Goal: Transaction & Acquisition: Purchase product/service

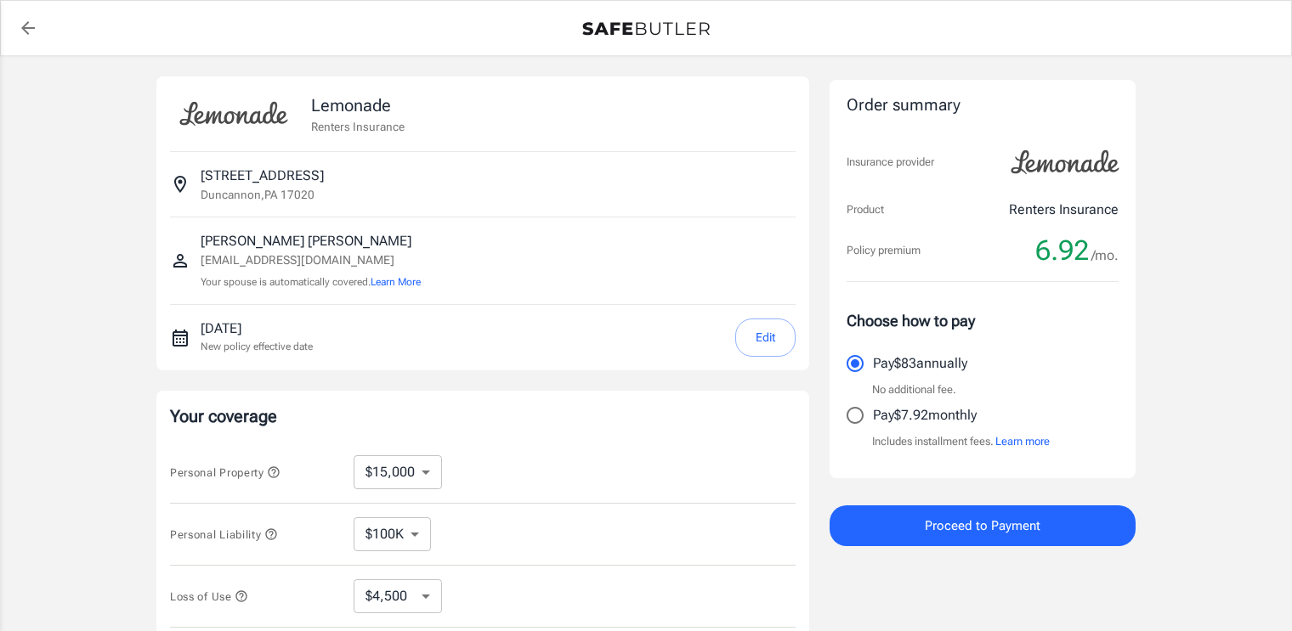
select select "15000"
select select "500"
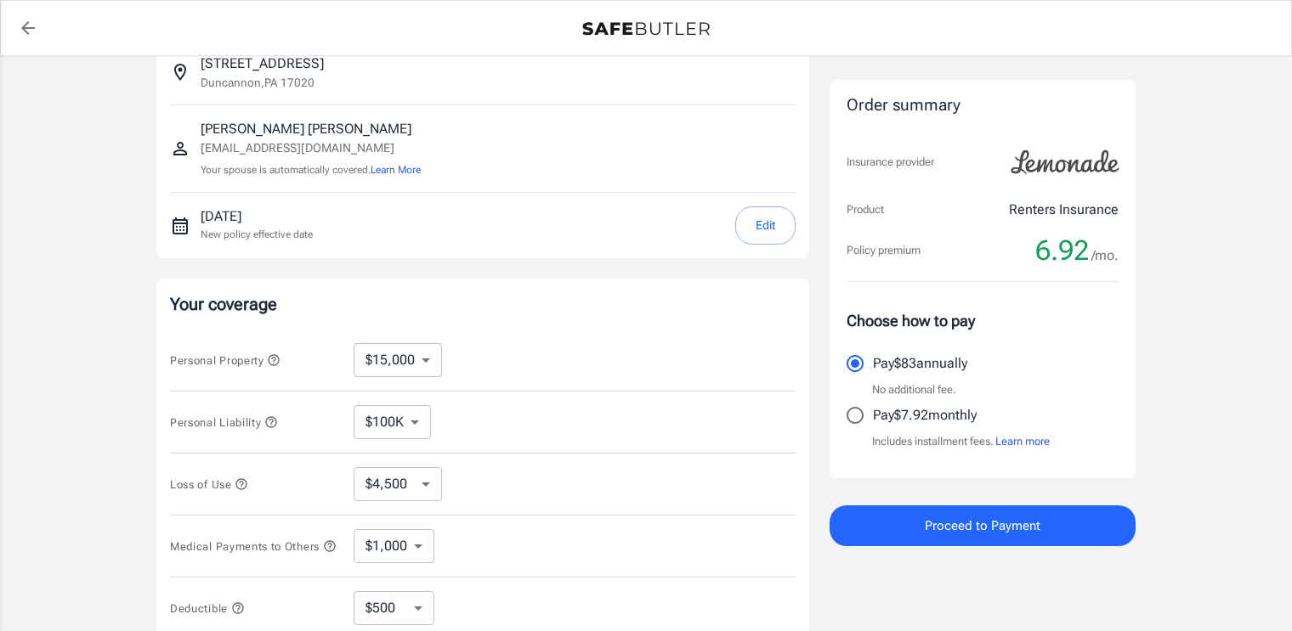
scroll to position [170, 0]
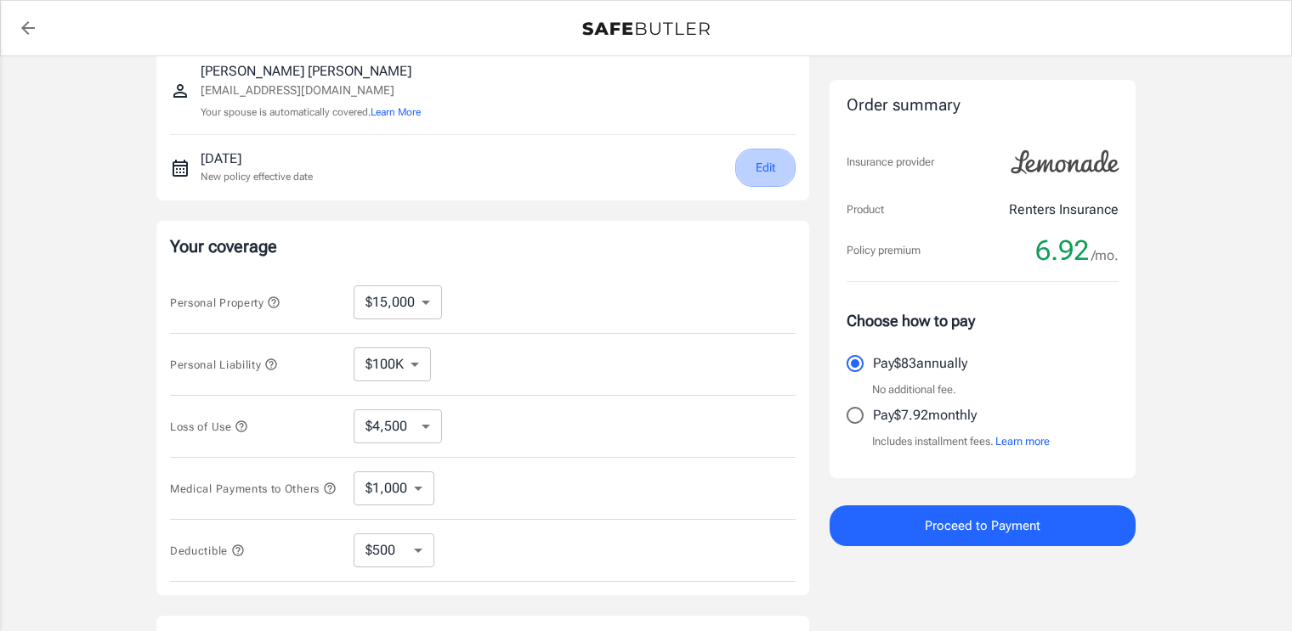
click at [755, 172] on button "Edit" at bounding box center [765, 168] width 60 height 38
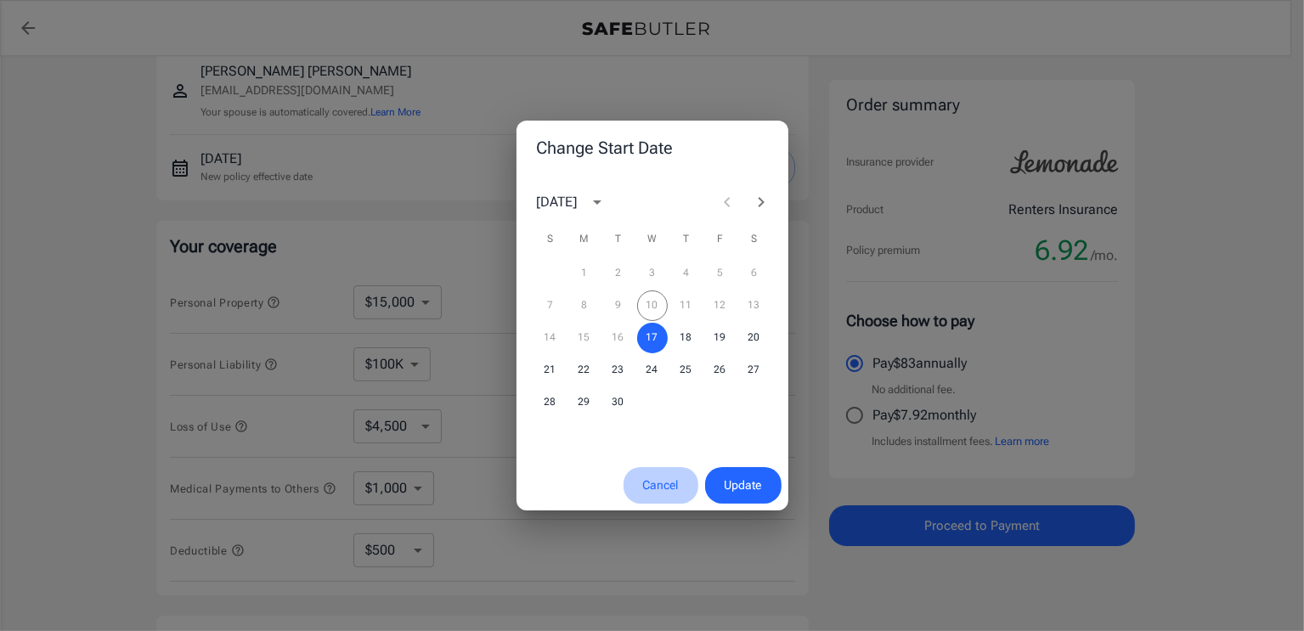
click at [664, 488] on button "Cancel" at bounding box center [661, 485] width 75 height 37
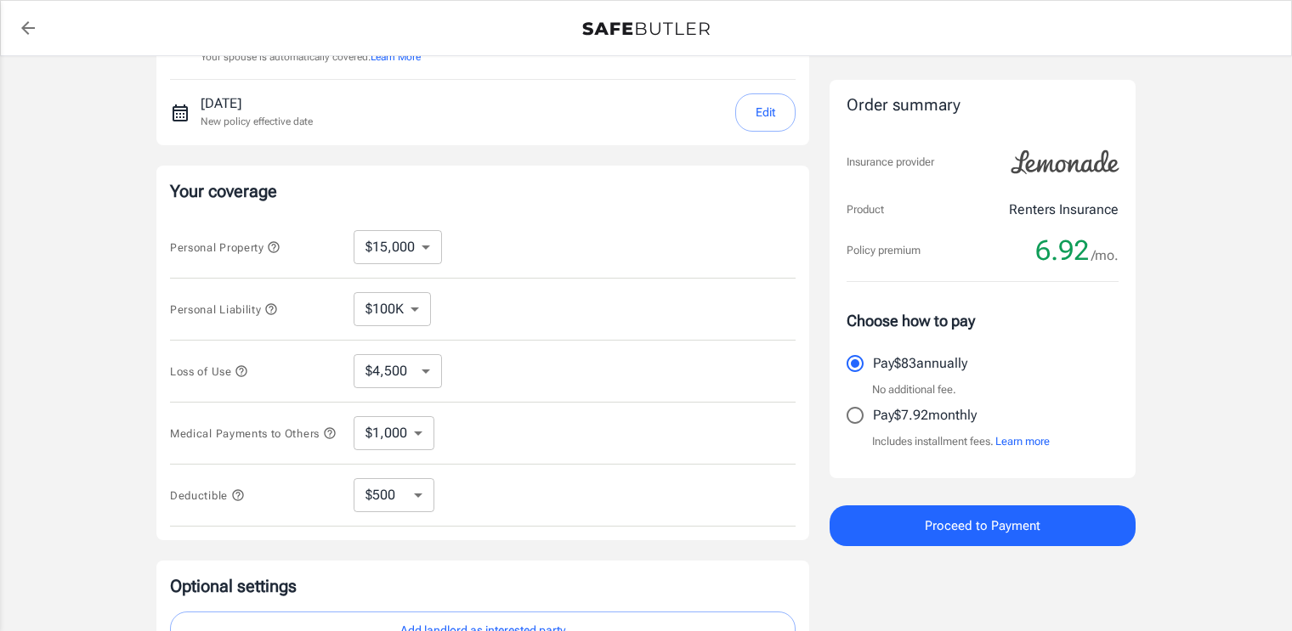
scroll to position [255, 0]
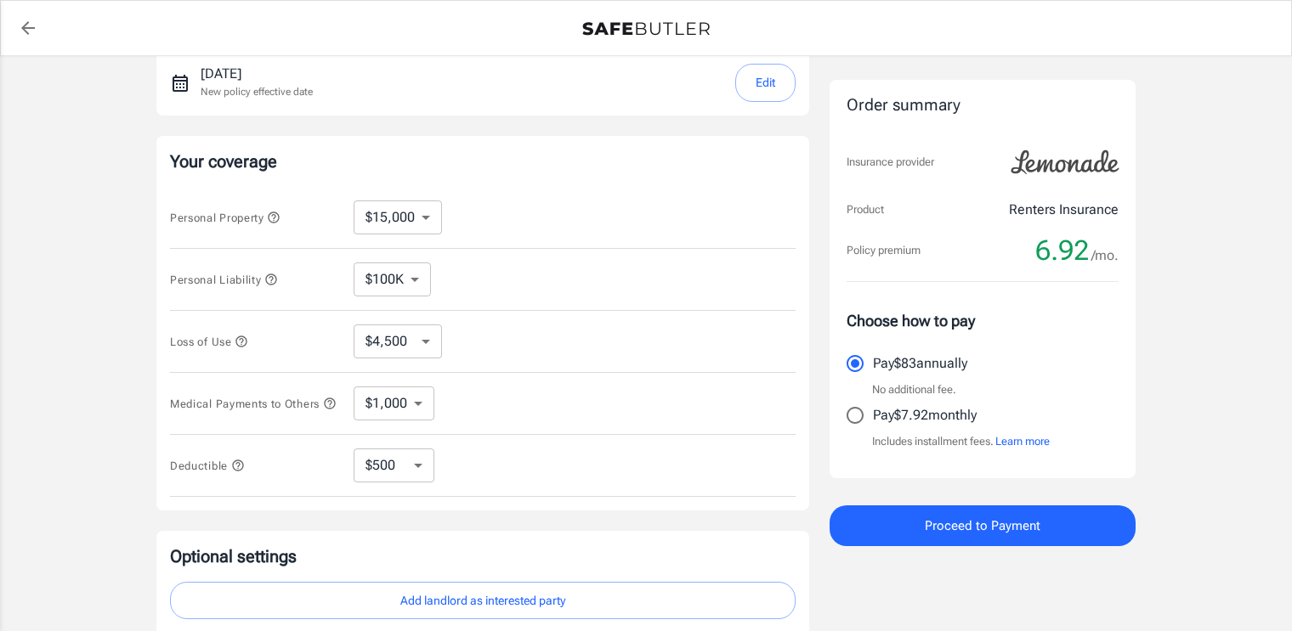
click at [416, 284] on select "$100K $200K $300K $400K $500K $1M" at bounding box center [391, 280] width 77 height 34
select select "500000"
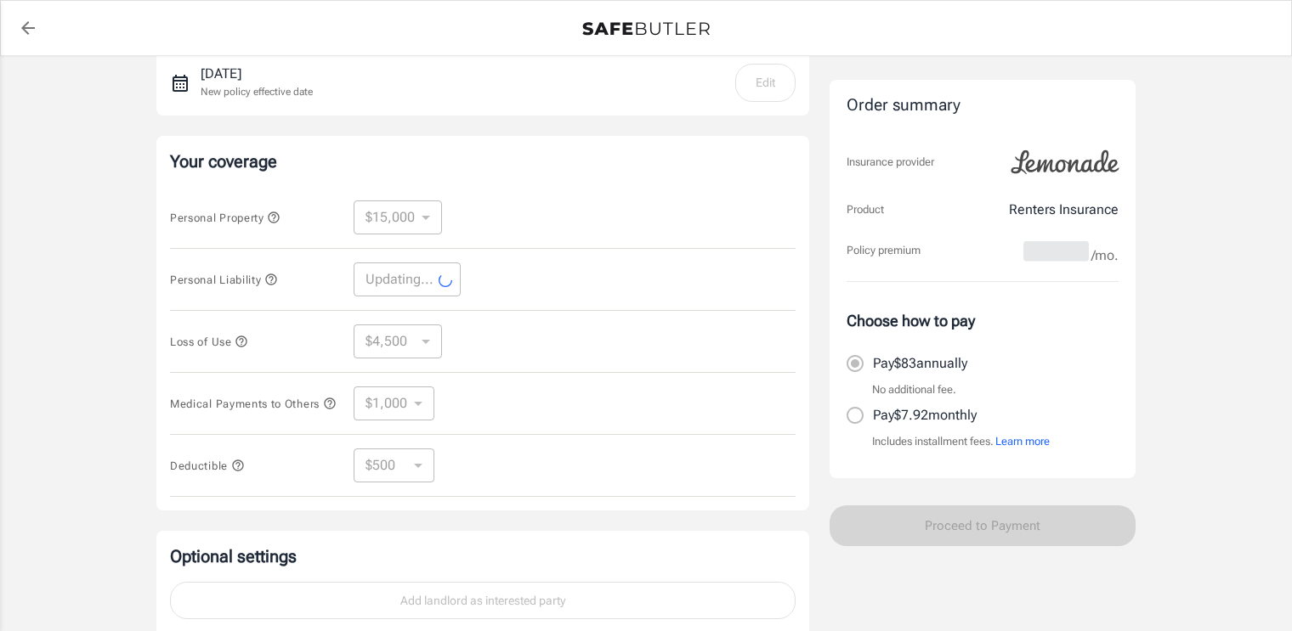
select select "500000"
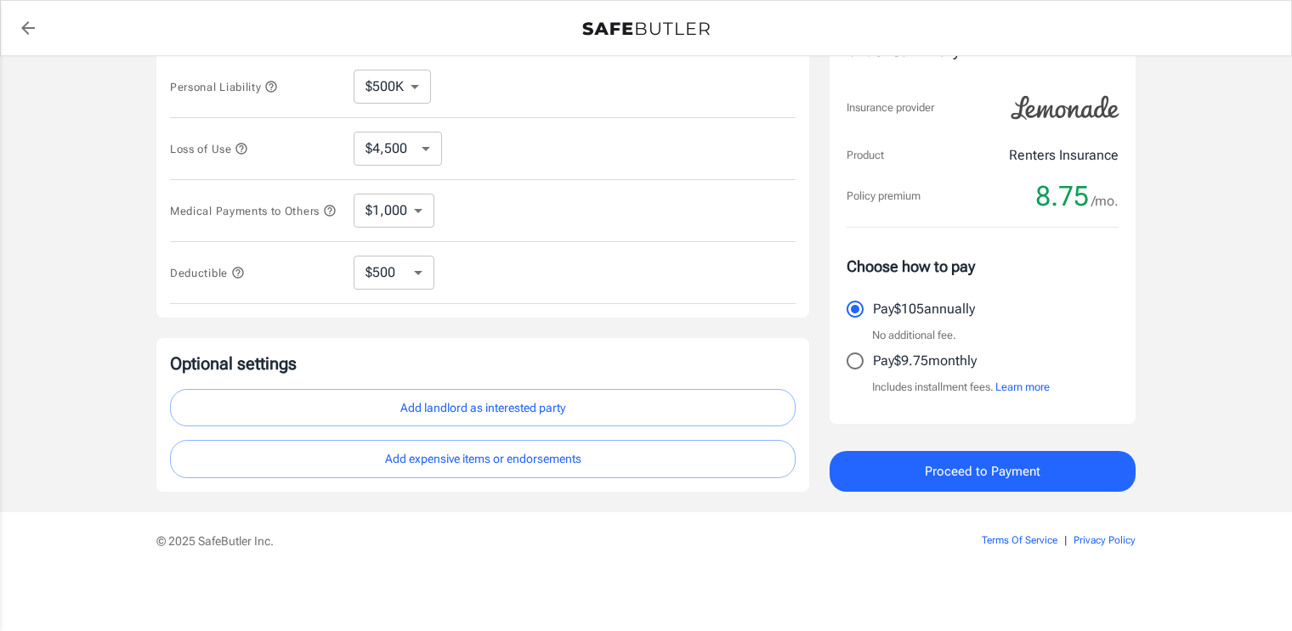
scroll to position [451, 0]
click at [857, 357] on input "Pay $9.75 monthly" at bounding box center [855, 361] width 36 height 36
radio input "true"
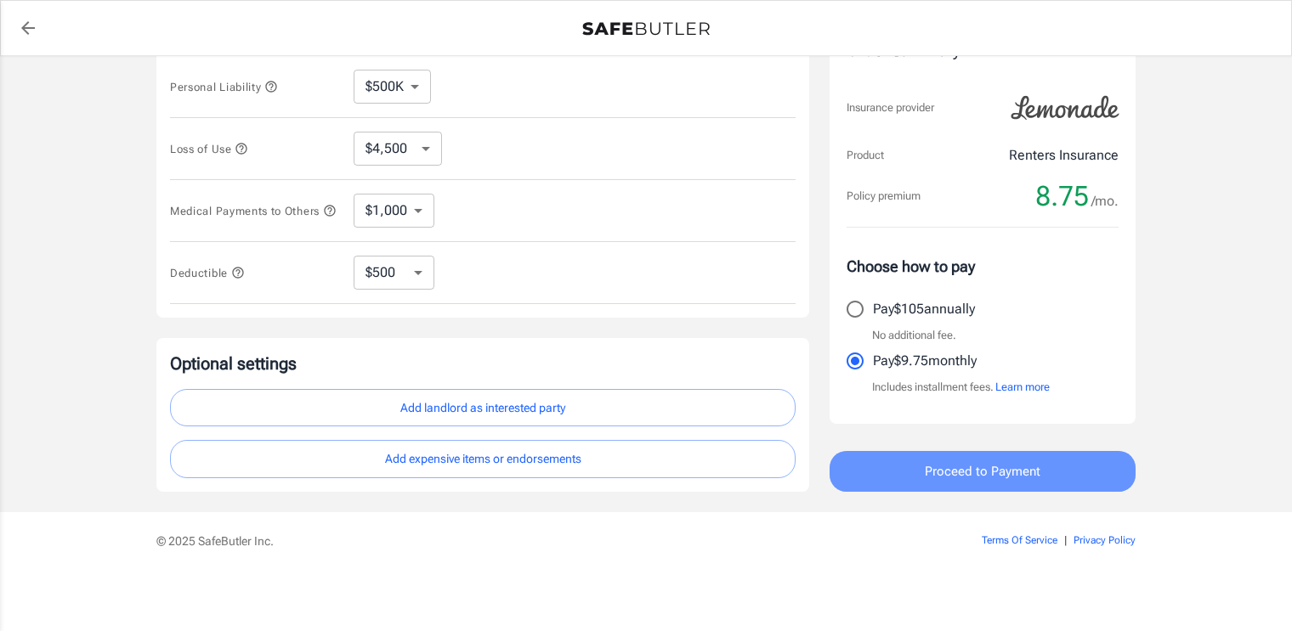
click at [999, 472] on span "Proceed to Payment" at bounding box center [983, 472] width 116 height 22
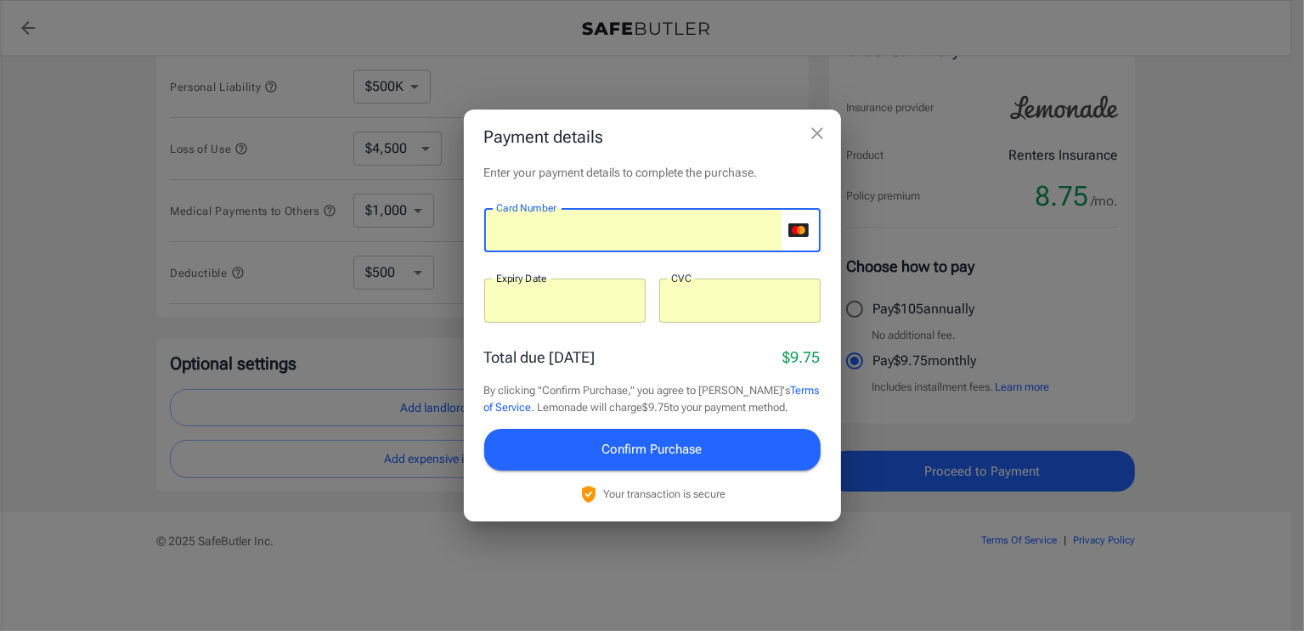
click at [818, 138] on icon "close" at bounding box center [817, 133] width 20 height 20
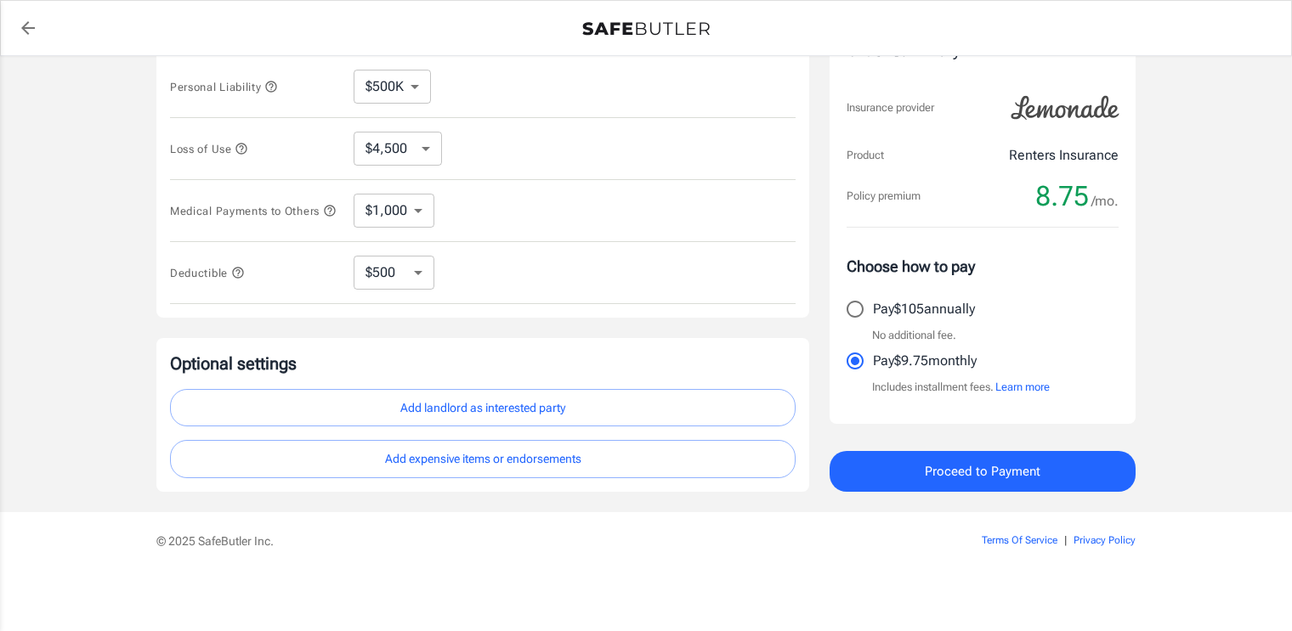
click at [502, 411] on button "Add landlord as interested party" at bounding box center [482, 408] width 625 height 38
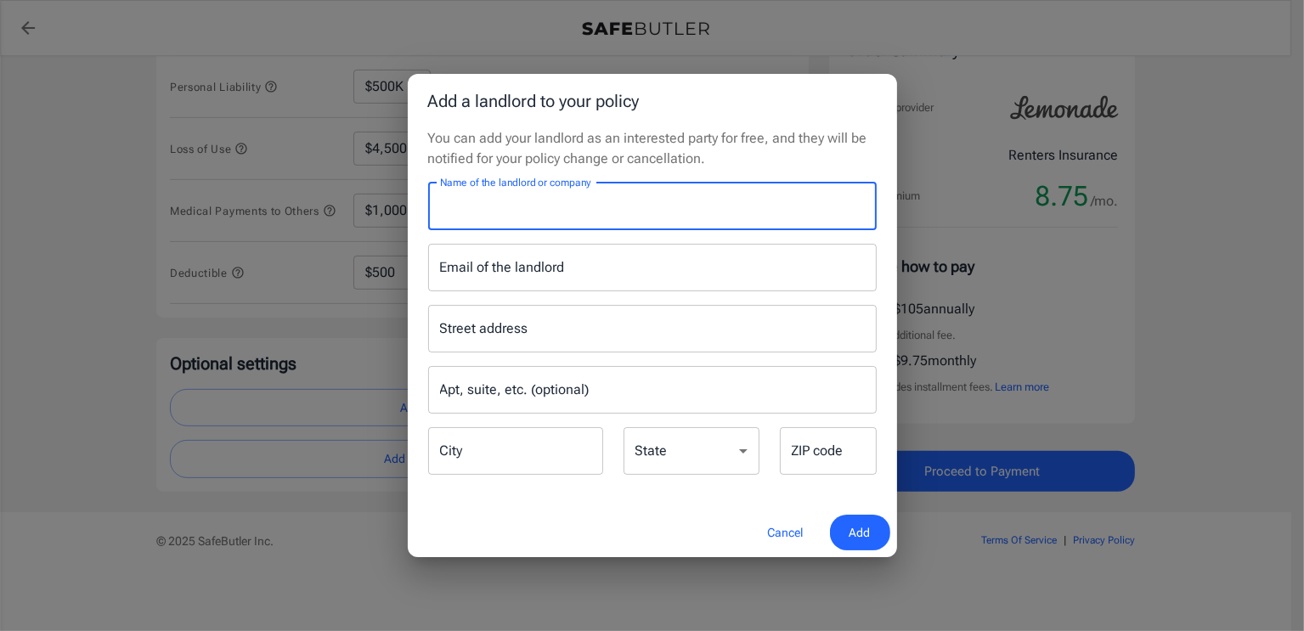
click at [527, 211] on input "Name of the landlord or company" at bounding box center [652, 207] width 449 height 48
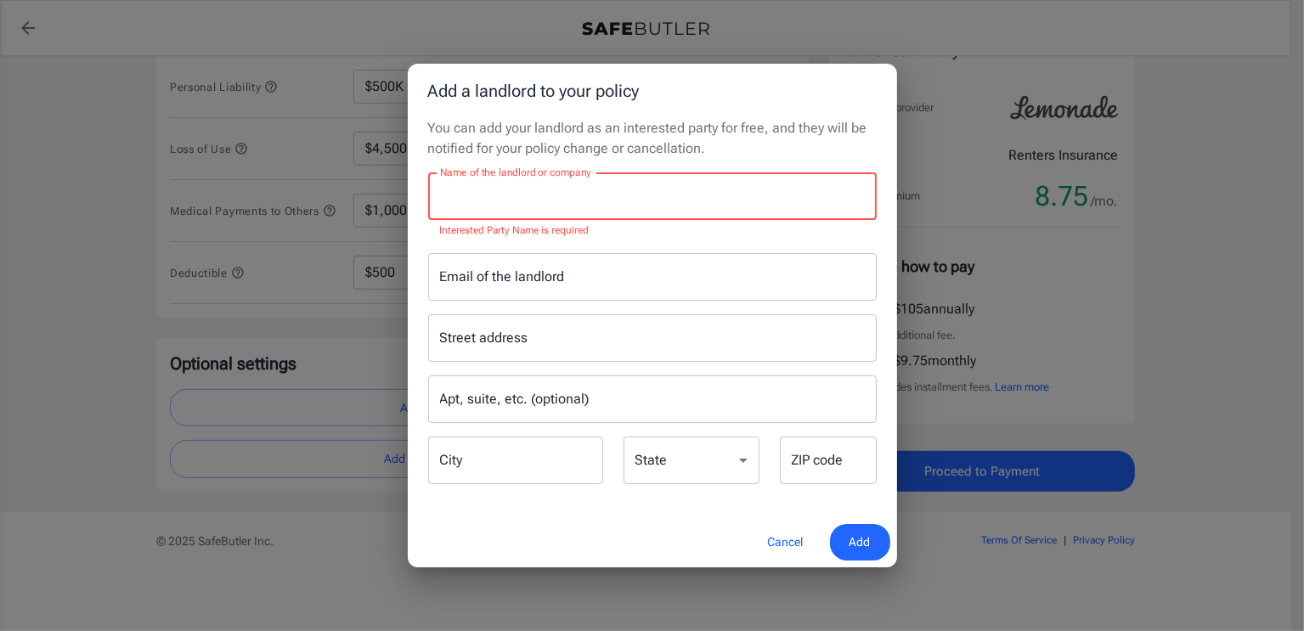
click at [486, 181] on div "Name of the landlord or company Name of the landlord or company Interested Part…" at bounding box center [652, 205] width 449 height 67
click at [483, 194] on input "Name of the landlord or company" at bounding box center [652, 196] width 449 height 48
paste input "JTR Property Group, LLC [STREET_ADDRESS]"
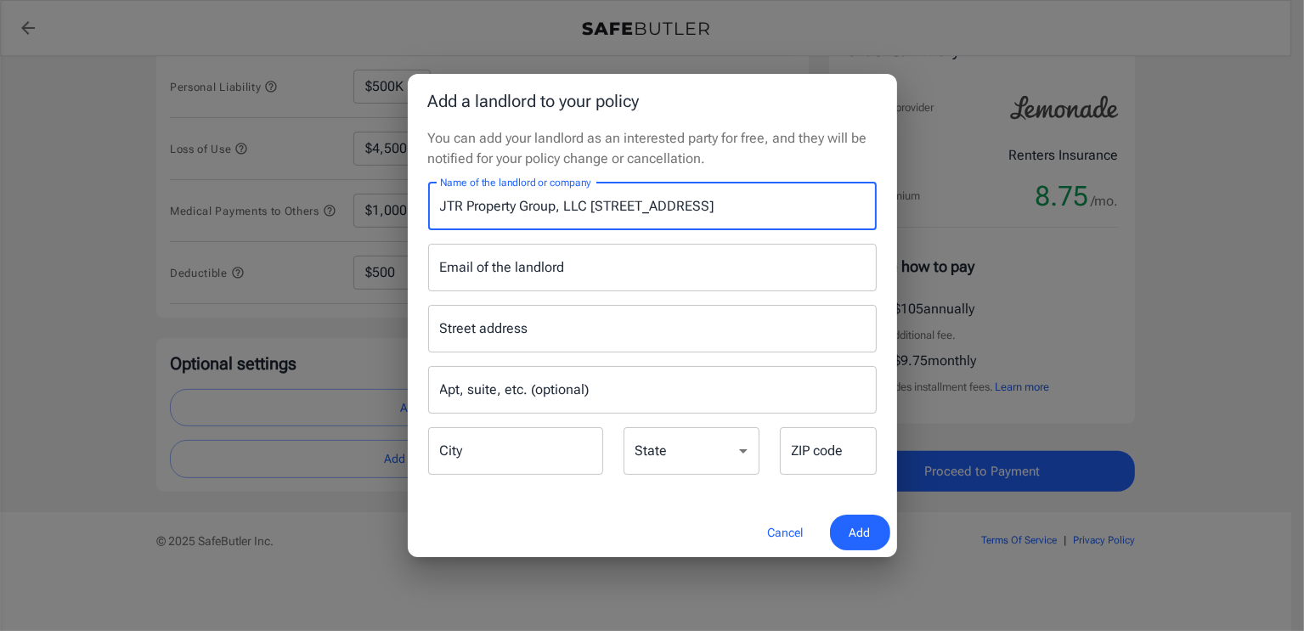
drag, startPoint x: 590, startPoint y: 204, endPoint x: 676, endPoint y: 206, distance: 85.9
click at [678, 206] on input "JTR Property Group, LLC [STREET_ADDRESS]" at bounding box center [652, 207] width 449 height 48
type input "JTR Property Group, LLC [GEOGRAPHIC_DATA]"
click at [466, 336] on div "Street address Street address" at bounding box center [652, 329] width 449 height 48
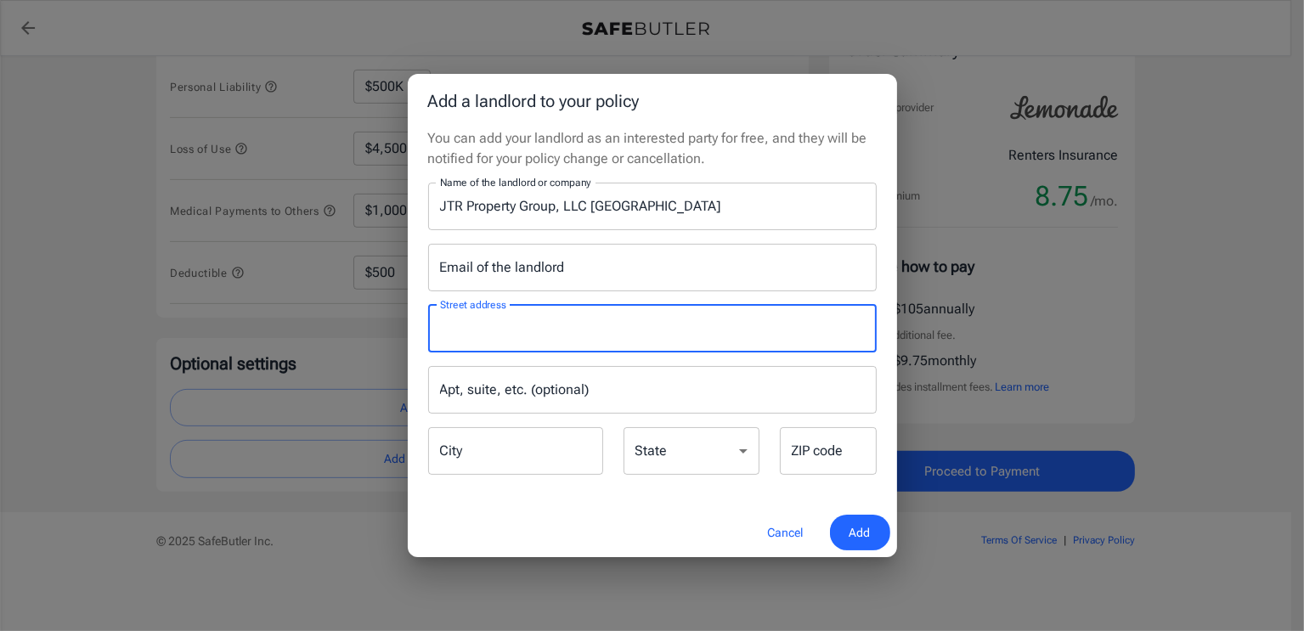
paste input "[STREET_ADDRESS]"
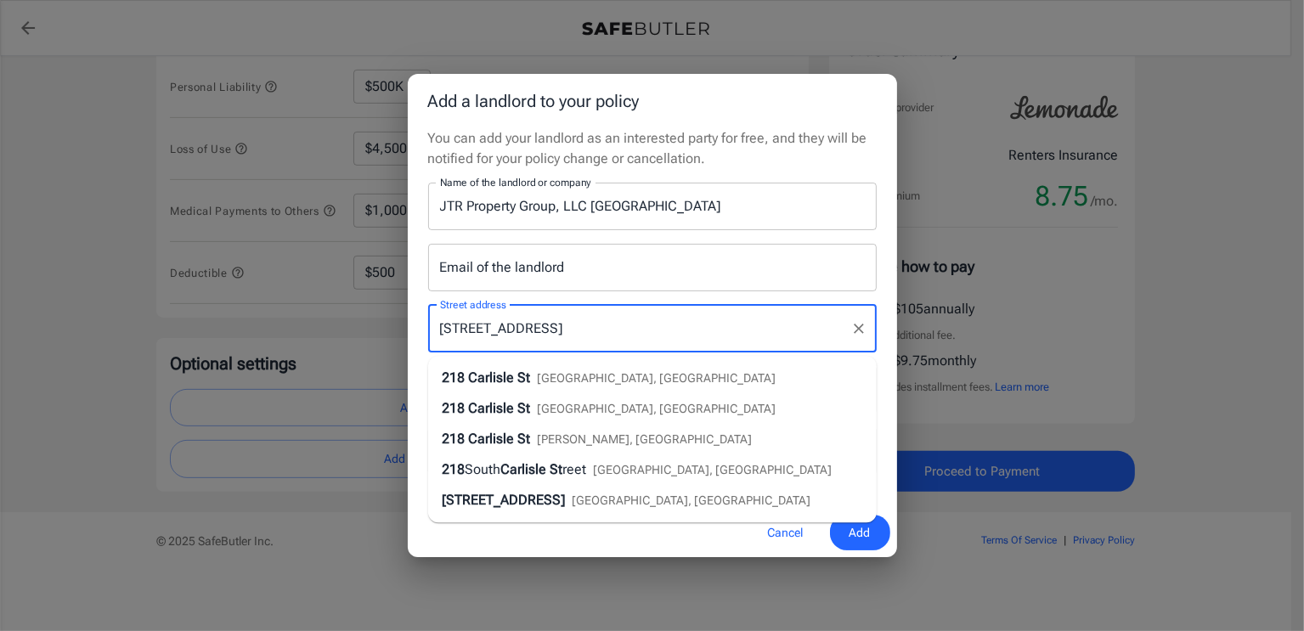
type input "[STREET_ADDRESS]"
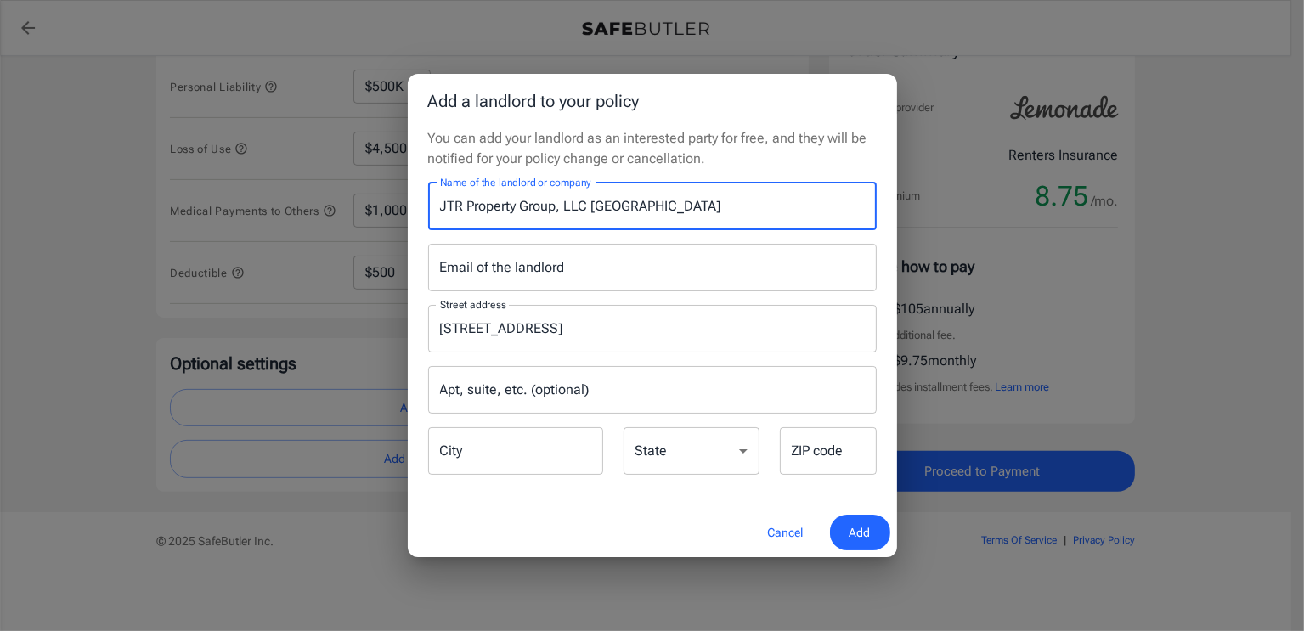
drag, startPoint x: 588, startPoint y: 210, endPoint x: 636, endPoint y: 202, distance: 48.2
click at [638, 205] on input "JTR Property Group, LLC [GEOGRAPHIC_DATA]" at bounding box center [652, 207] width 449 height 48
type input "JTR Property Group, LLC[GEOGRAPHIC_DATA]"
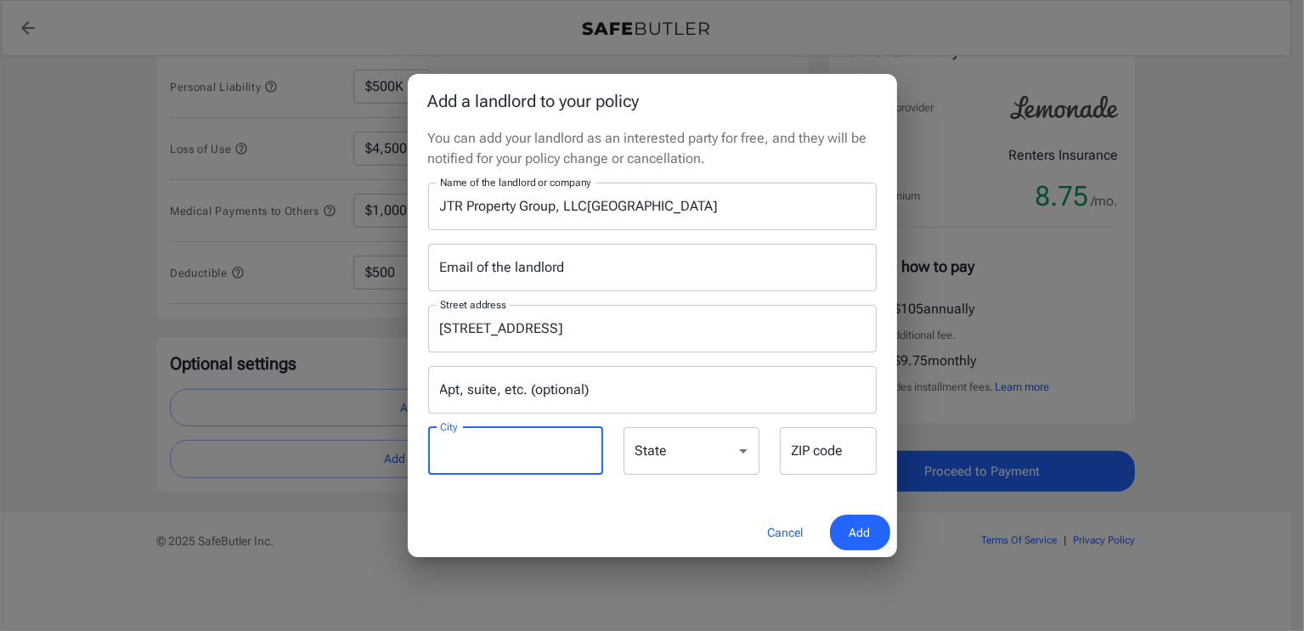
click at [475, 455] on input "City" at bounding box center [515, 451] width 175 height 48
paste input "[GEOGRAPHIC_DATA]"
type input "[GEOGRAPHIC_DATA]"
click at [725, 445] on select "[US_STATE] [US_STATE] [US_STATE] [US_STATE] [US_STATE] [US_STATE] [US_STATE] [U…" at bounding box center [692, 451] width 136 height 48
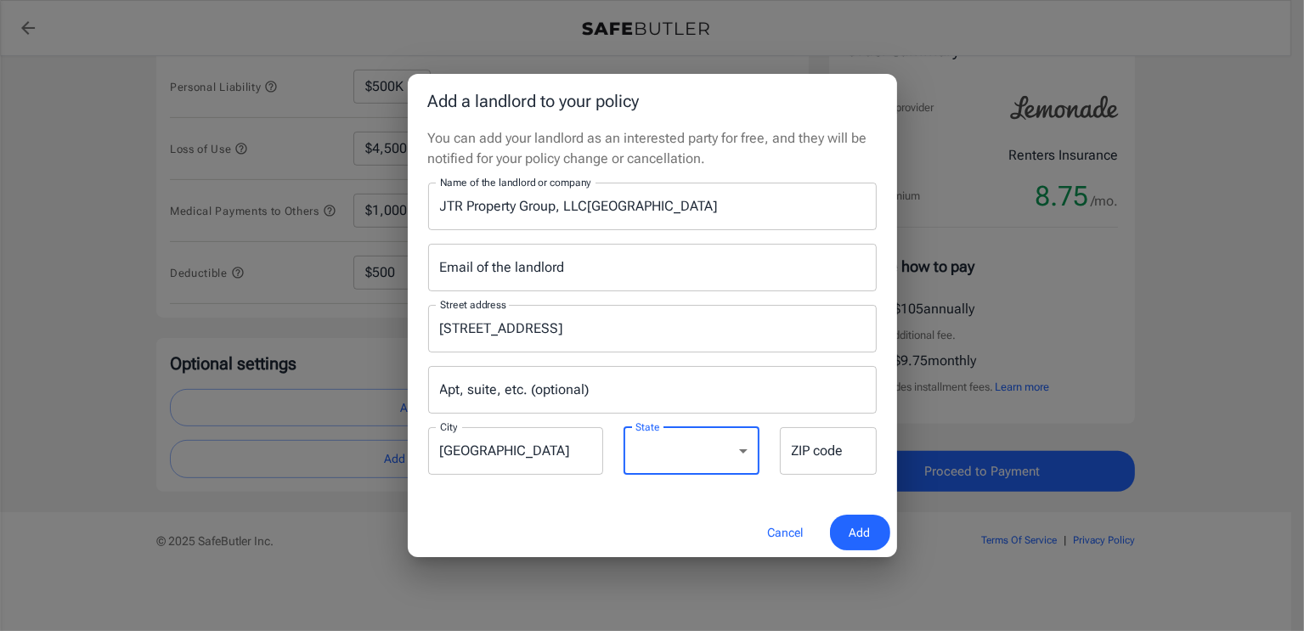
select select "PA"
click at [624, 427] on select "[US_STATE] [US_STATE] [US_STATE] [US_STATE] [US_STATE] [US_STATE] [US_STATE] [U…" at bounding box center [692, 451] width 136 height 48
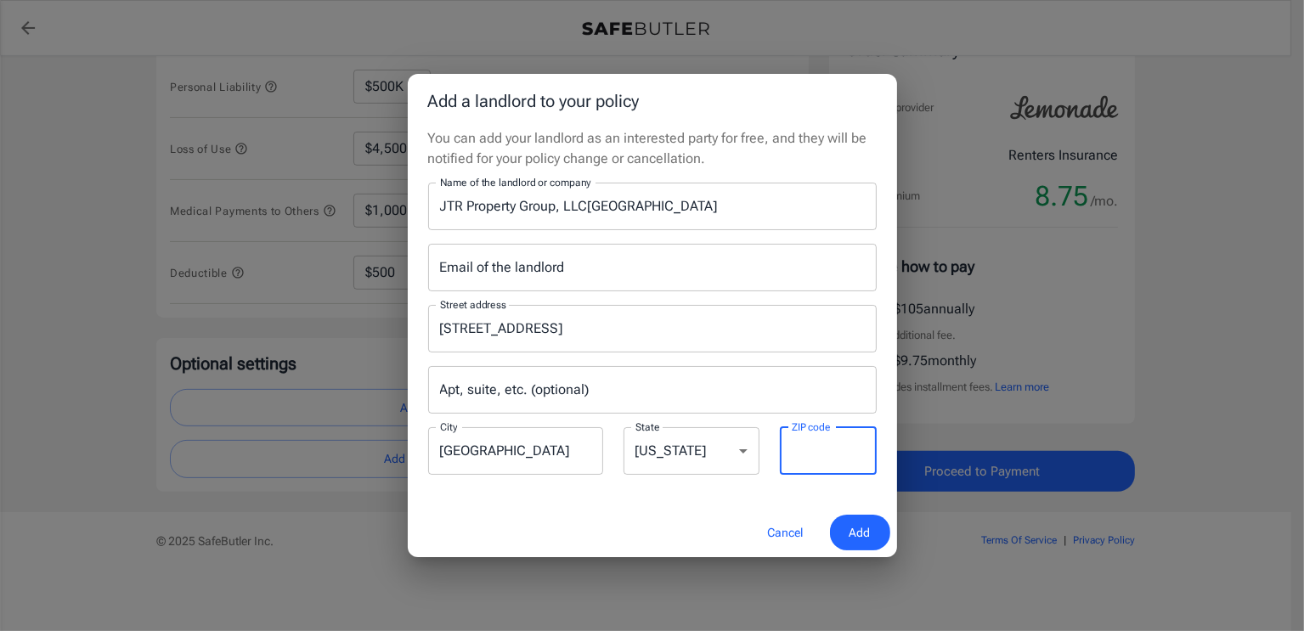
click at [794, 451] on input "ZIP code" at bounding box center [828, 451] width 97 height 48
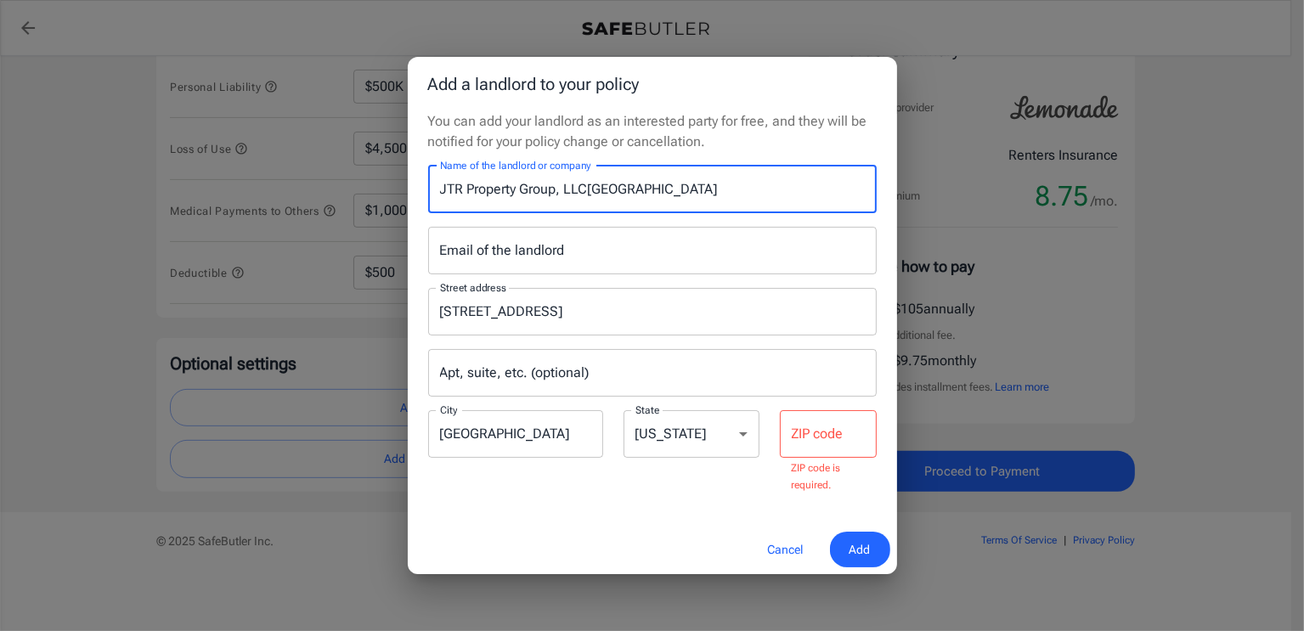
drag, startPoint x: 612, startPoint y: 208, endPoint x: 657, endPoint y: 203, distance: 45.3
click at [657, 203] on input "JTR Property Group, LLC[GEOGRAPHIC_DATA]" at bounding box center [652, 190] width 449 height 48
type input "JTR Property Group, LLC, [GEOGRAPHIC_DATA]"
click at [828, 438] on input "ZIP code" at bounding box center [828, 434] width 97 height 48
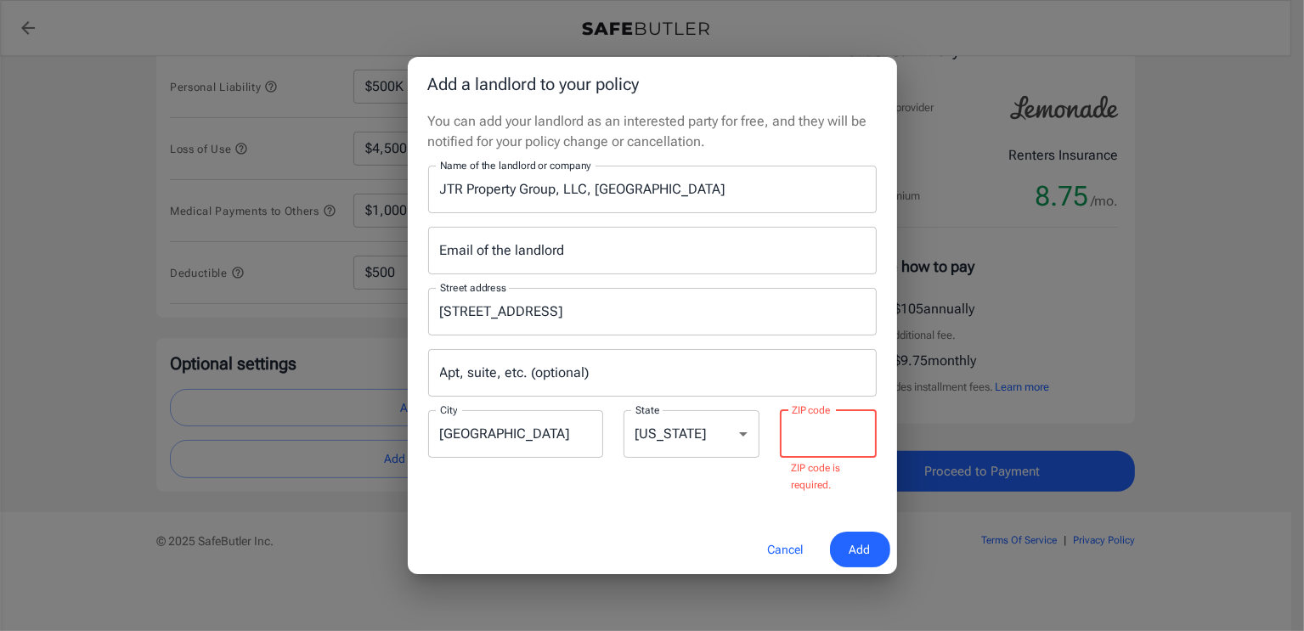
paste input "17331"
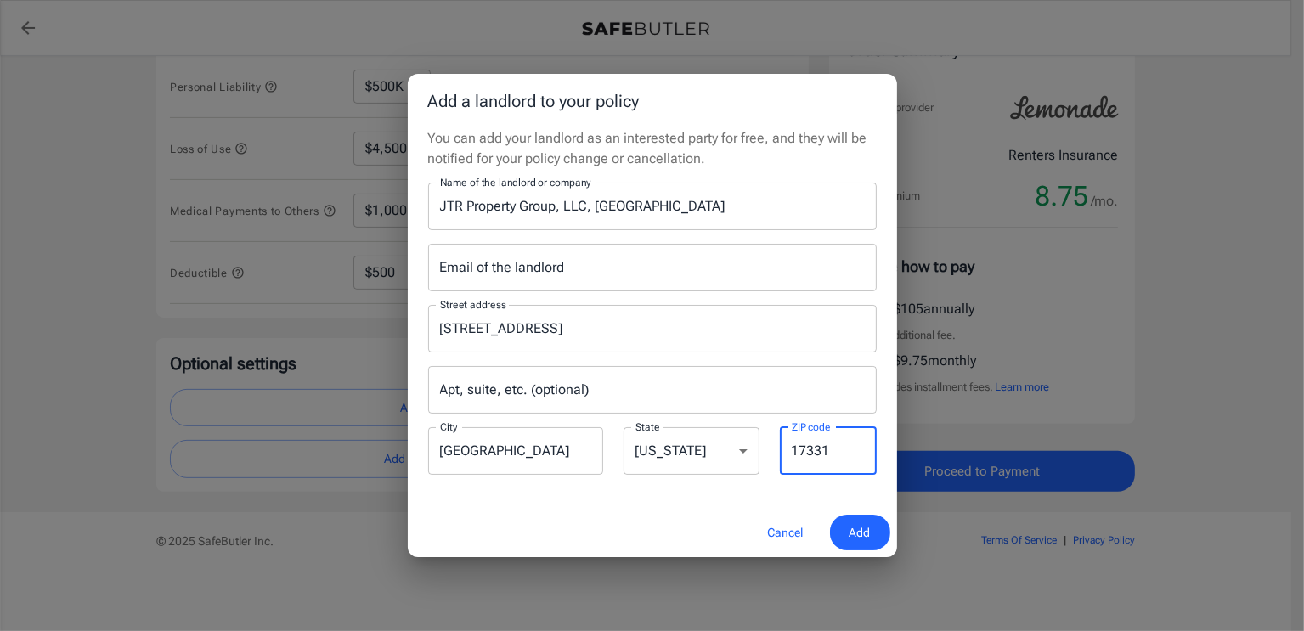
type input "17331"
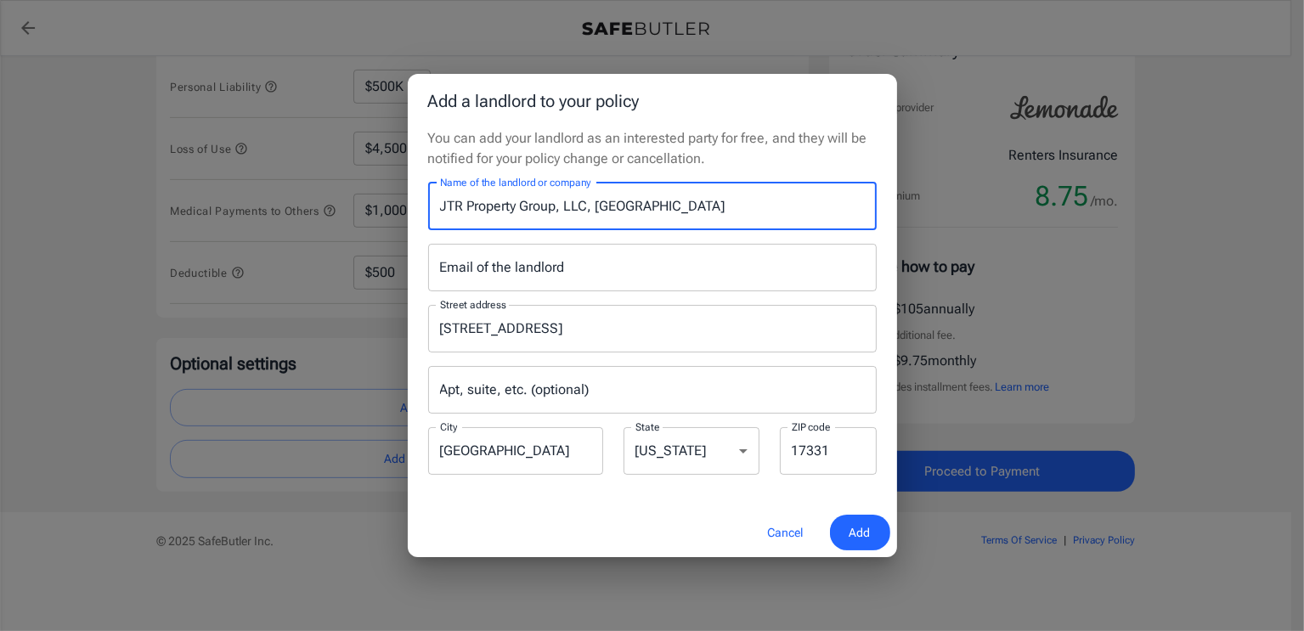
drag, startPoint x: 595, startPoint y: 204, endPoint x: 613, endPoint y: 206, distance: 18.0
click at [612, 206] on input "JTR Property Group, LLC, [GEOGRAPHIC_DATA]" at bounding box center [652, 207] width 449 height 48
type input "JTR Property Group, LLC,"
click at [496, 272] on div "Email of the landlord Email of the landlord" at bounding box center [652, 268] width 449 height 48
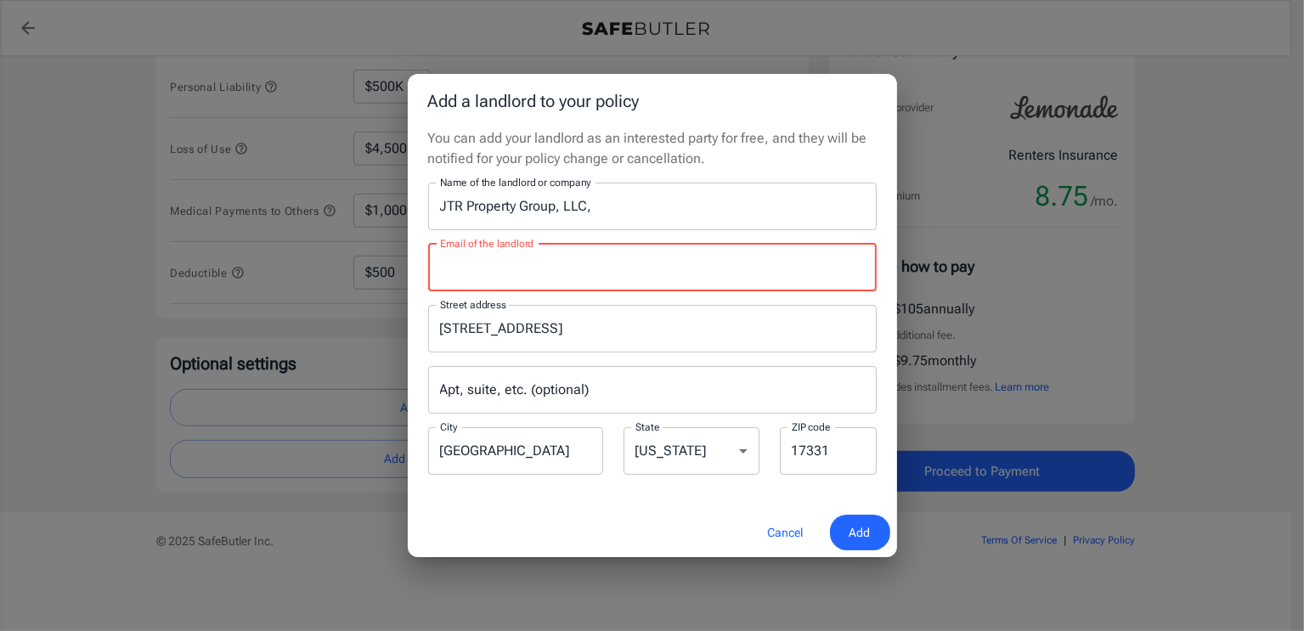
click at [479, 260] on input "Email of the landlord" at bounding box center [652, 268] width 449 height 48
paste input "[PERSON_NAME][EMAIL_ADDRESS][PERSON_NAME][DOMAIN_NAME]"
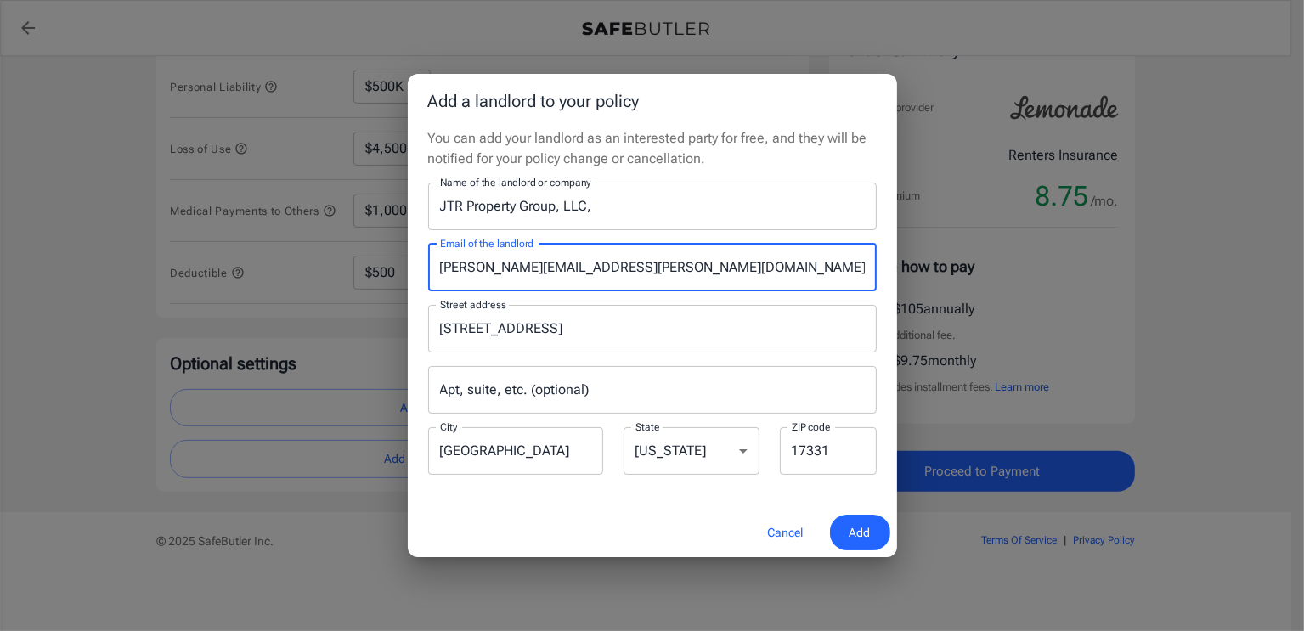
type input "[PERSON_NAME][EMAIL_ADDRESS][PERSON_NAME][DOMAIN_NAME]"
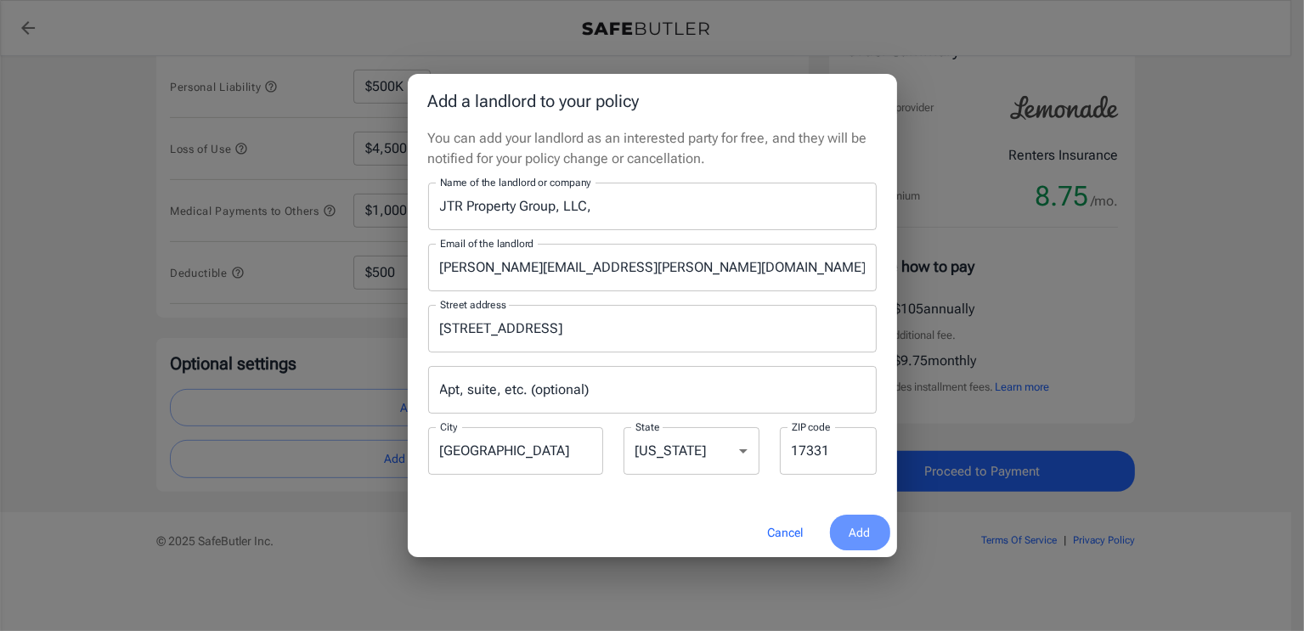
click at [868, 529] on span "Add" at bounding box center [860, 533] width 21 height 21
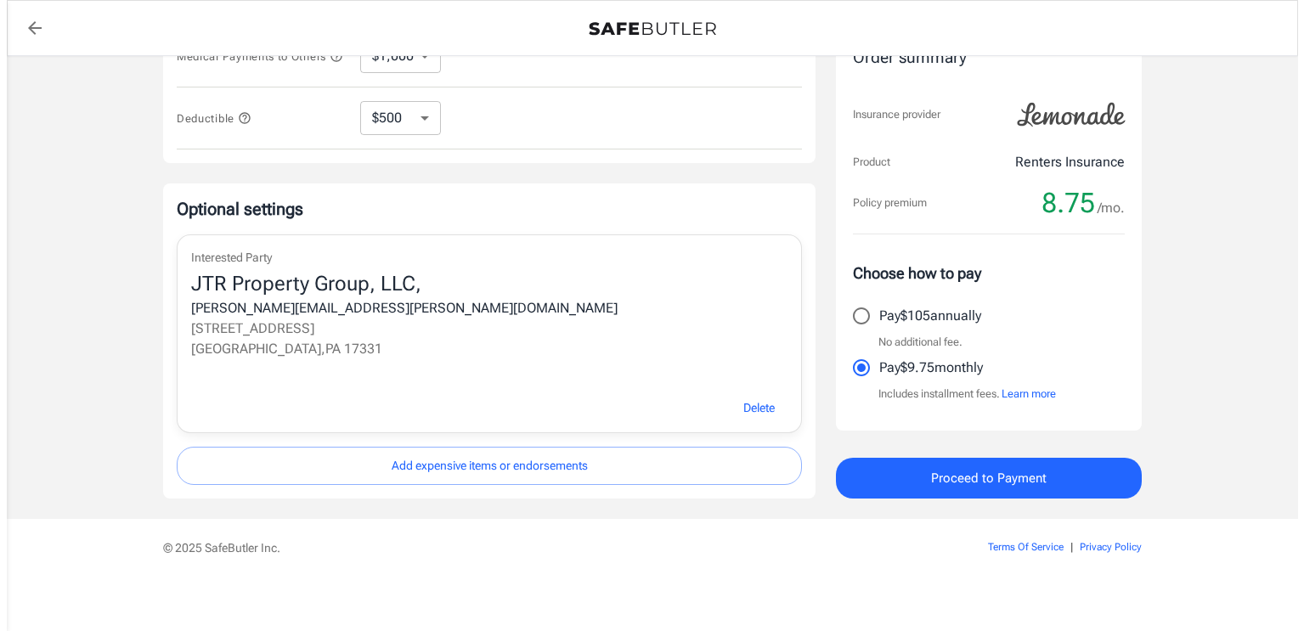
scroll to position [612, 0]
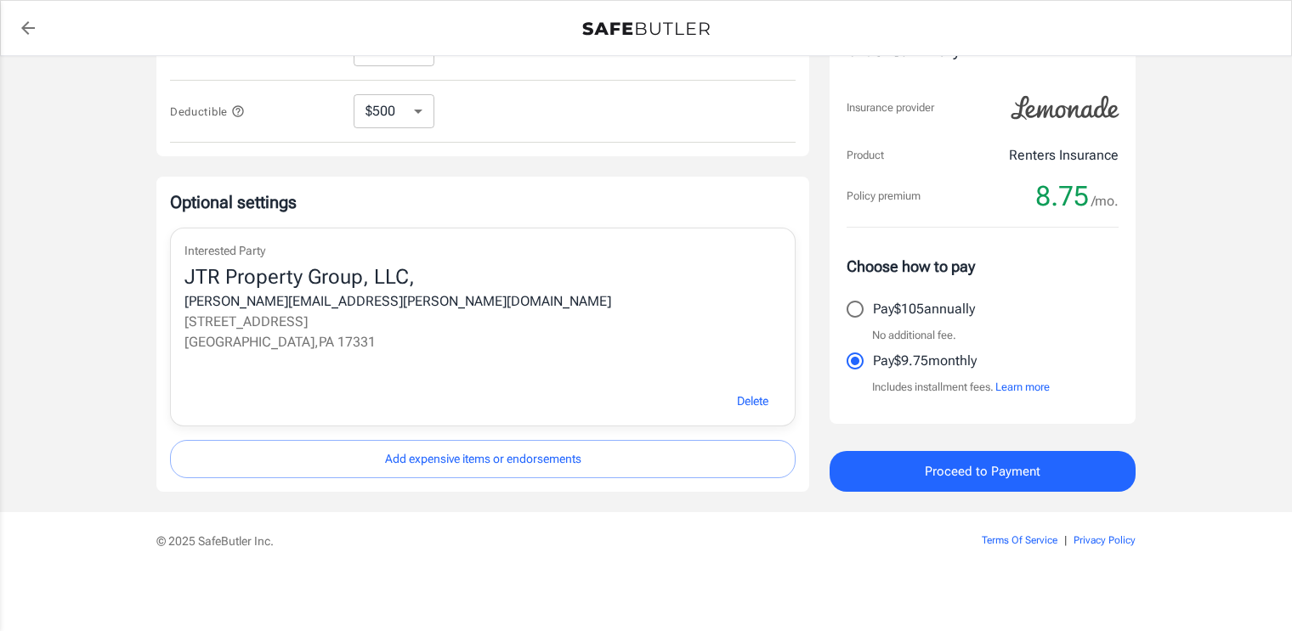
click at [1005, 477] on span "Proceed to Payment" at bounding box center [983, 472] width 116 height 22
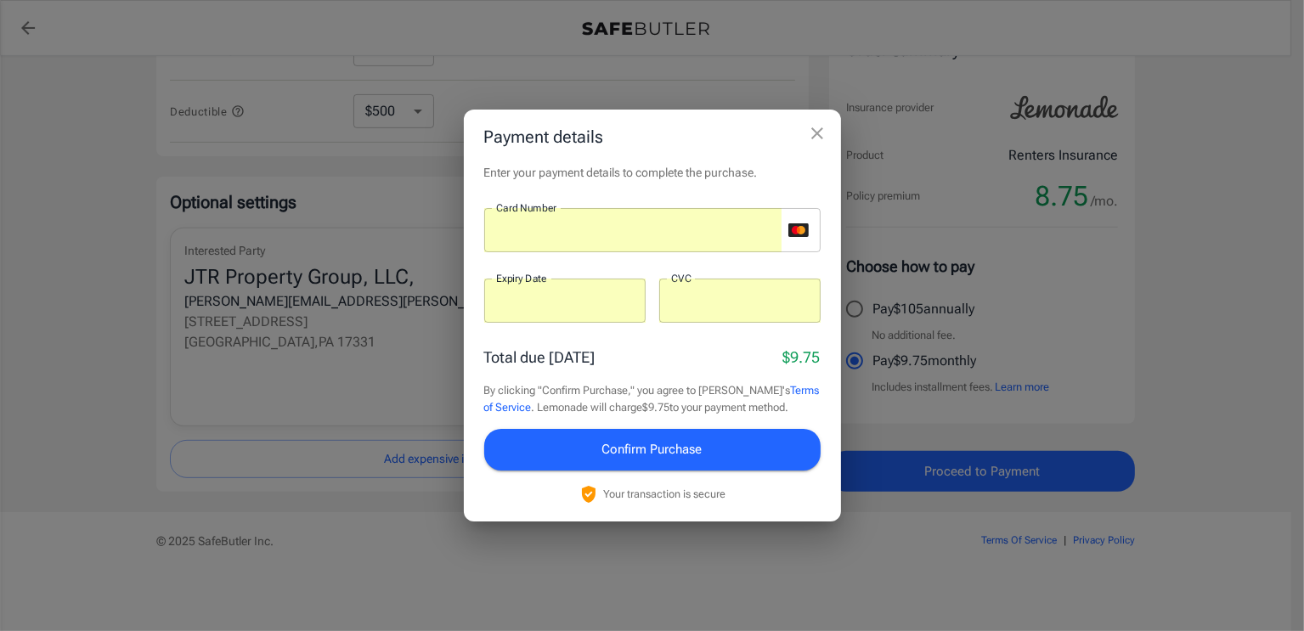
click at [720, 457] on button "Confirm Purchase" at bounding box center [652, 449] width 336 height 41
click at [711, 291] on div at bounding box center [739, 301] width 161 height 44
click at [695, 455] on span "Confirm Purchase" at bounding box center [652, 449] width 100 height 22
click at [665, 444] on span "Confirm Purchase" at bounding box center [652, 449] width 100 height 22
click at [667, 307] on div at bounding box center [739, 301] width 161 height 44
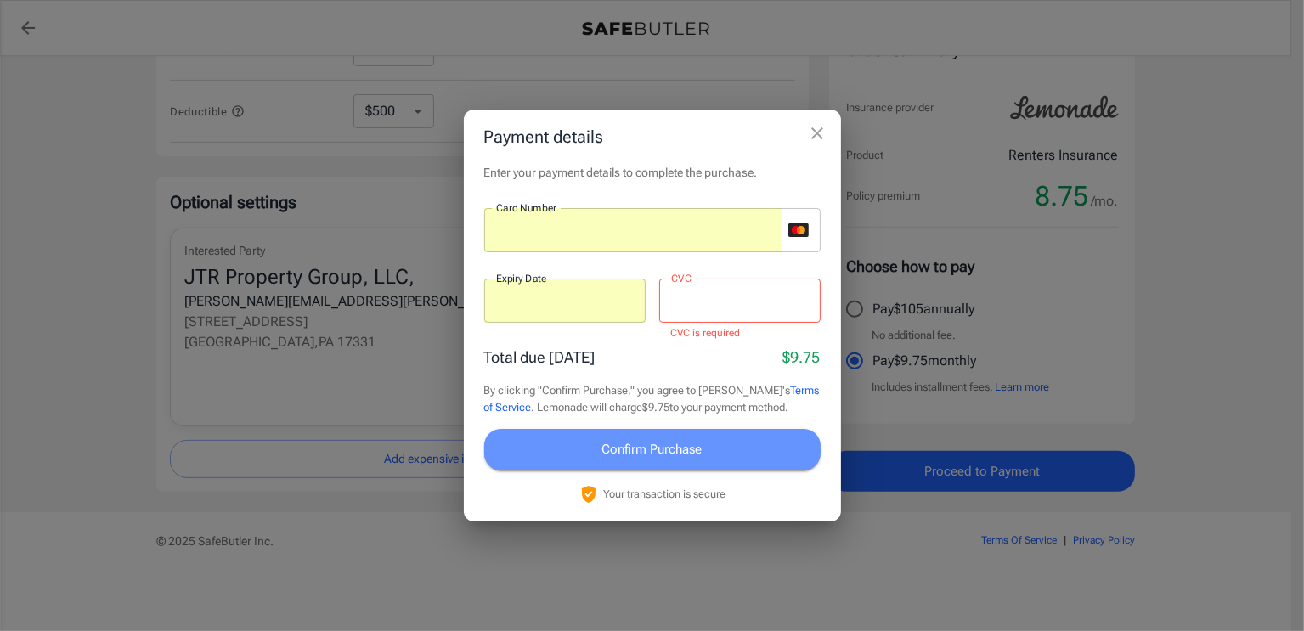
click at [705, 451] on button "Confirm Purchase" at bounding box center [652, 449] width 336 height 41
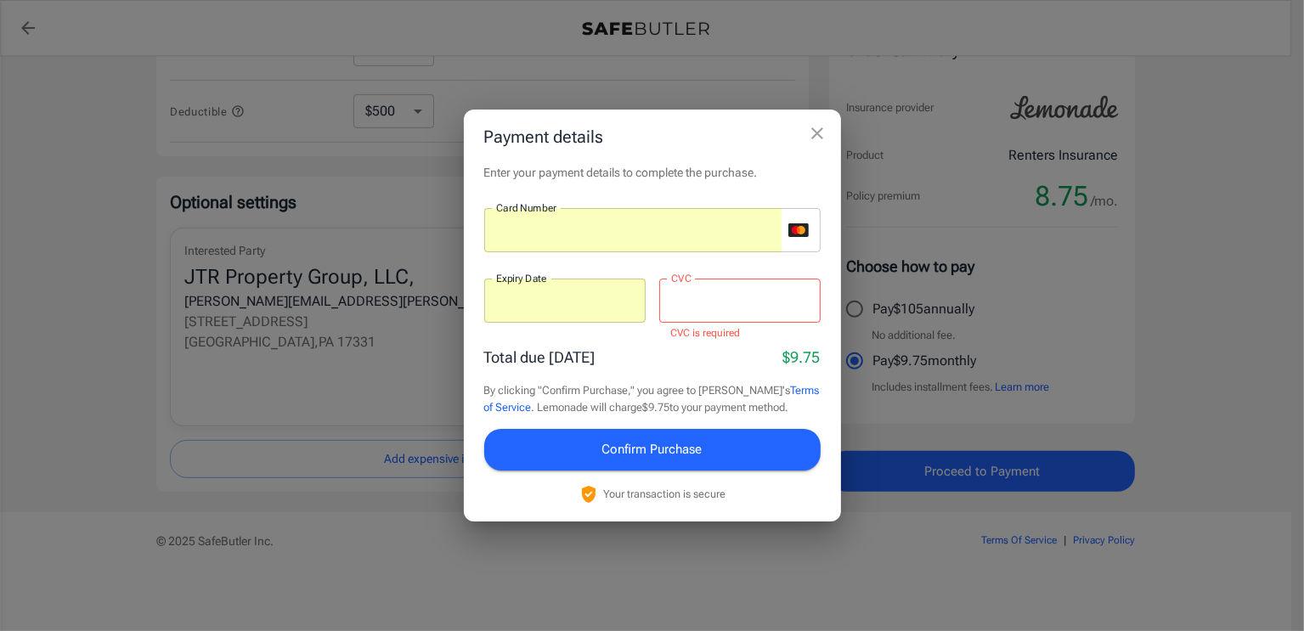
click at [718, 335] on p "CVC is required" at bounding box center [740, 333] width 138 height 17
click at [768, 458] on button "Confirm Purchase" at bounding box center [652, 449] width 336 height 41
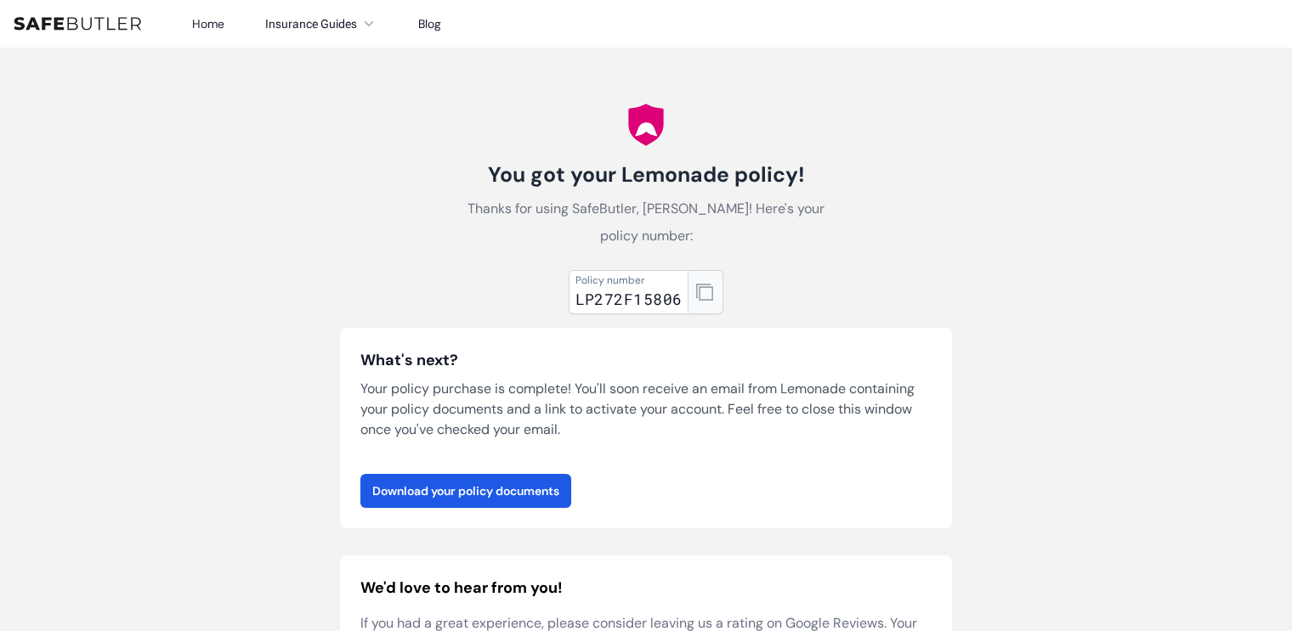
click at [704, 295] on icon "button" at bounding box center [704, 292] width 17 height 17
